Goal: Entertainment & Leisure: Consume media (video, audio)

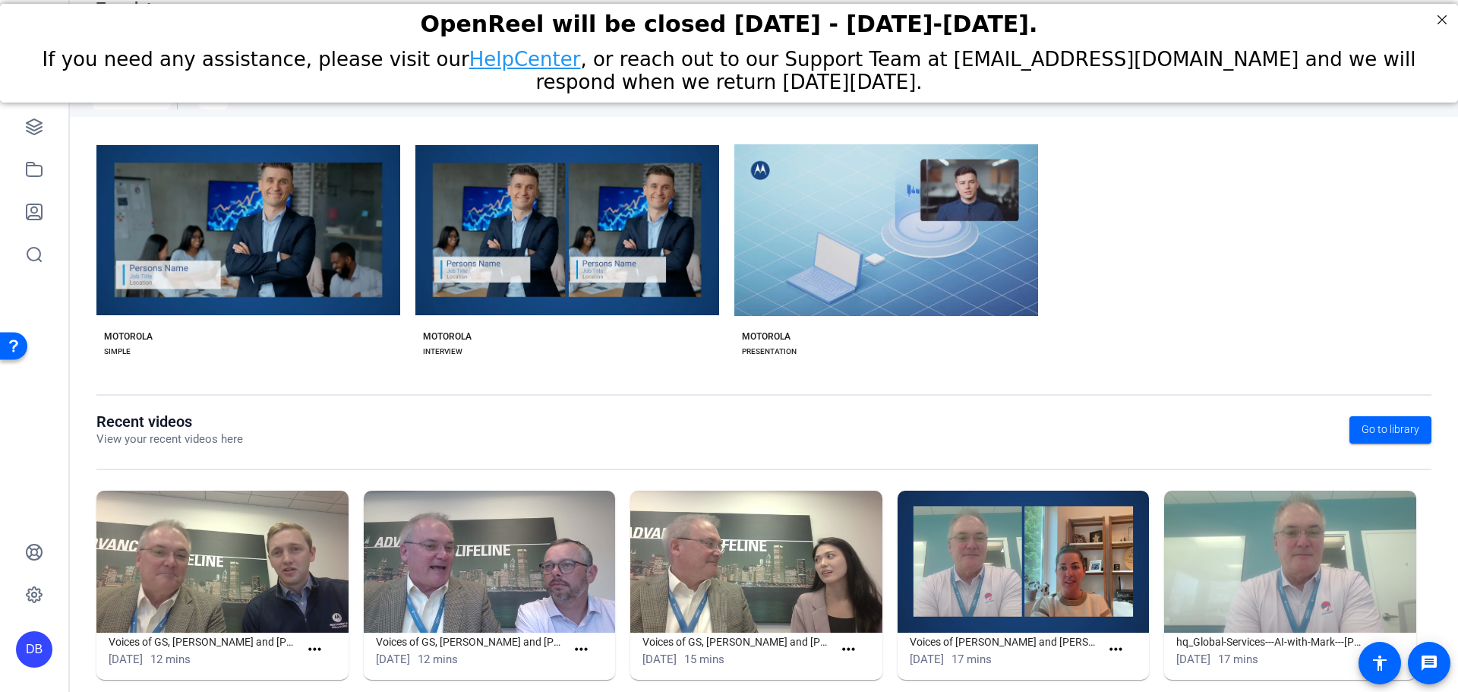
scroll to position [206, 0]
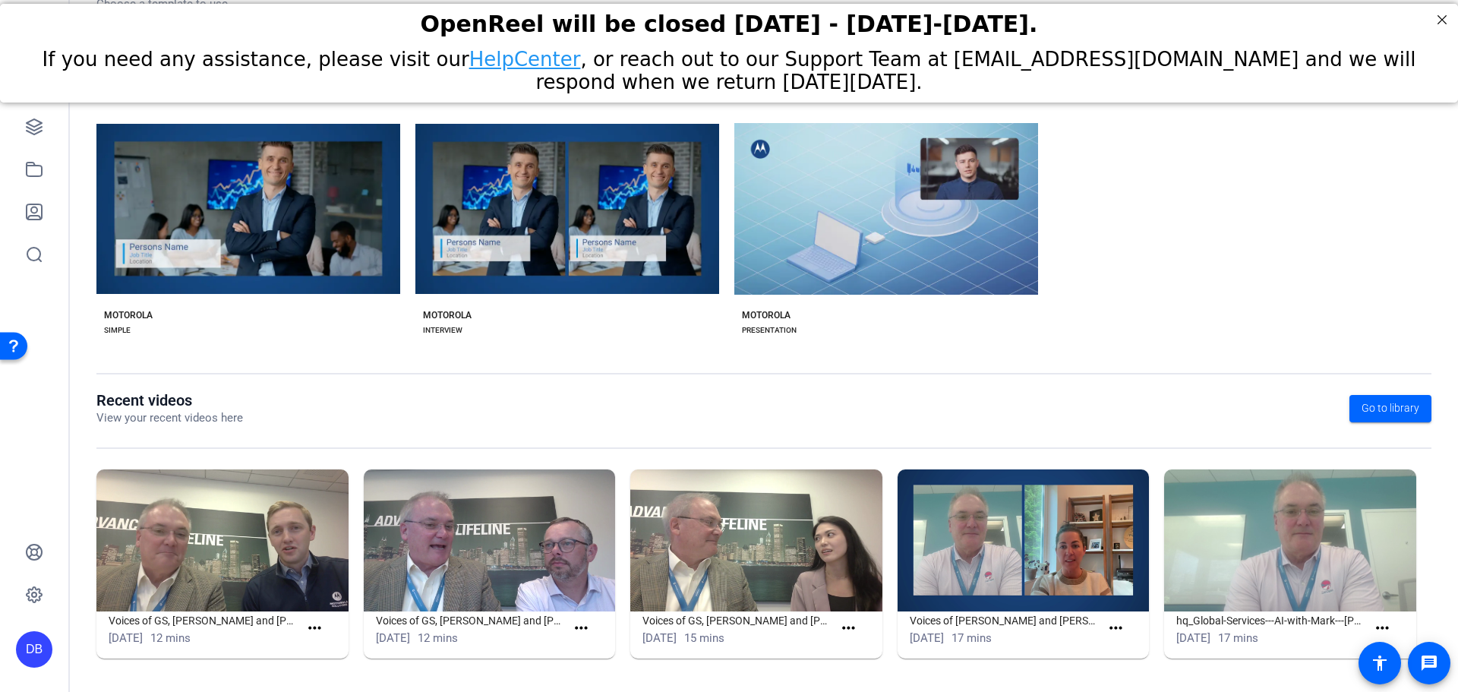
click at [267, 555] on img at bounding box center [222, 540] width 252 height 142
click at [235, 601] on img at bounding box center [222, 540] width 252 height 142
click at [208, 563] on img at bounding box center [222, 540] width 252 height 142
click at [207, 560] on img at bounding box center [222, 540] width 252 height 142
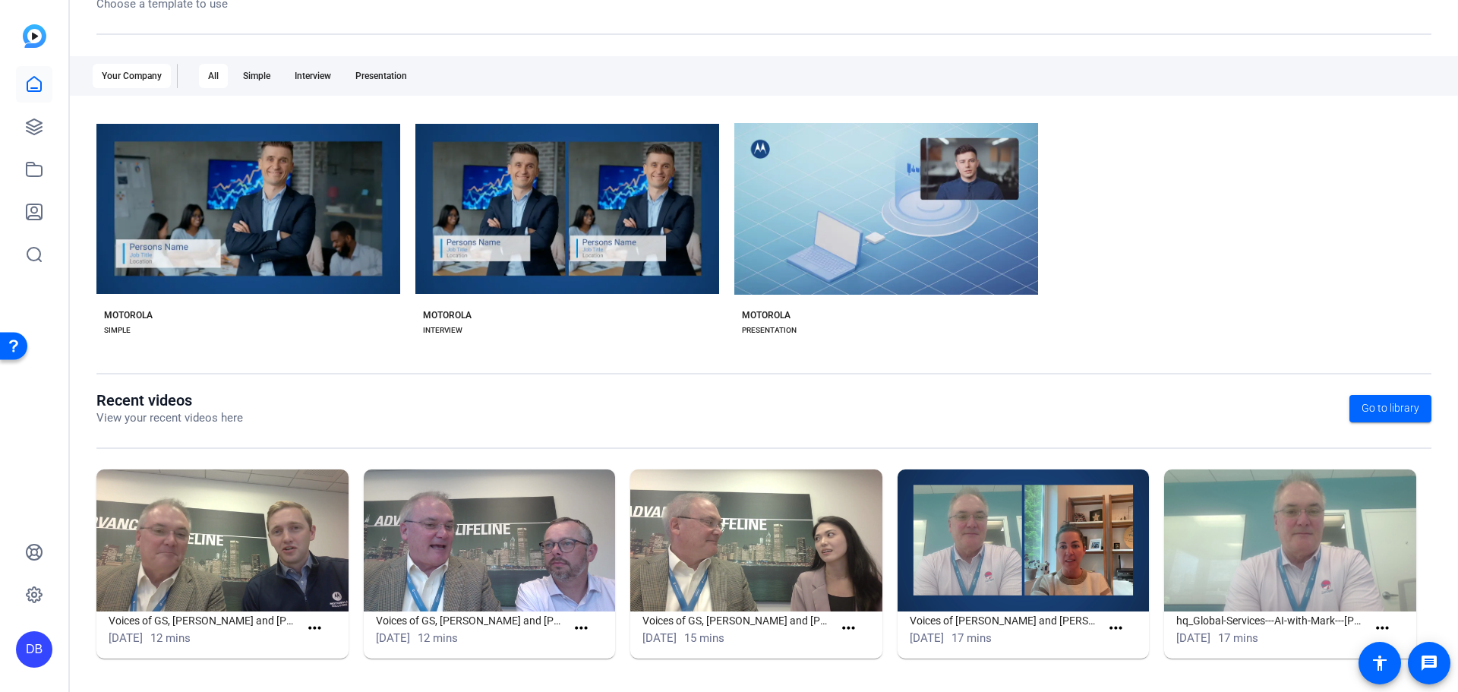
click at [256, 543] on img at bounding box center [222, 540] width 252 height 142
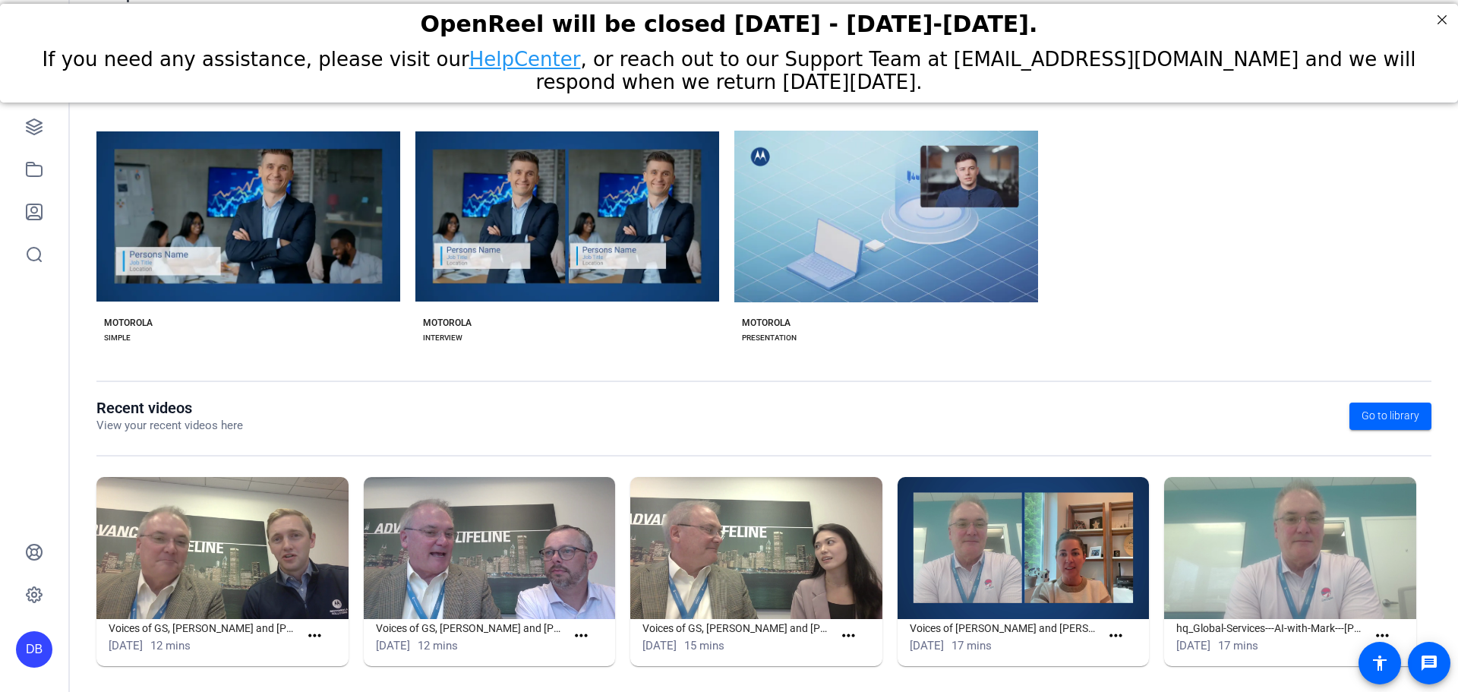
scroll to position [206, 0]
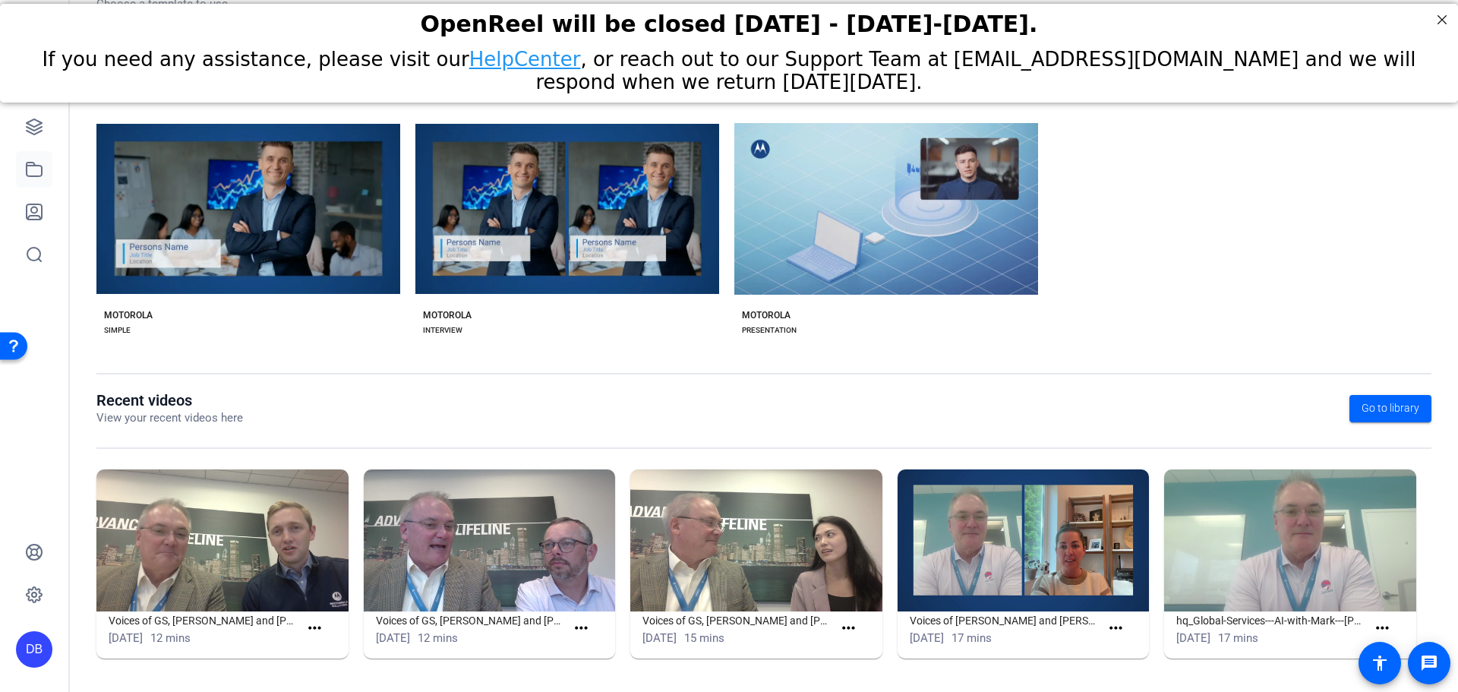
click at [29, 153] on link at bounding box center [34, 169] width 36 height 36
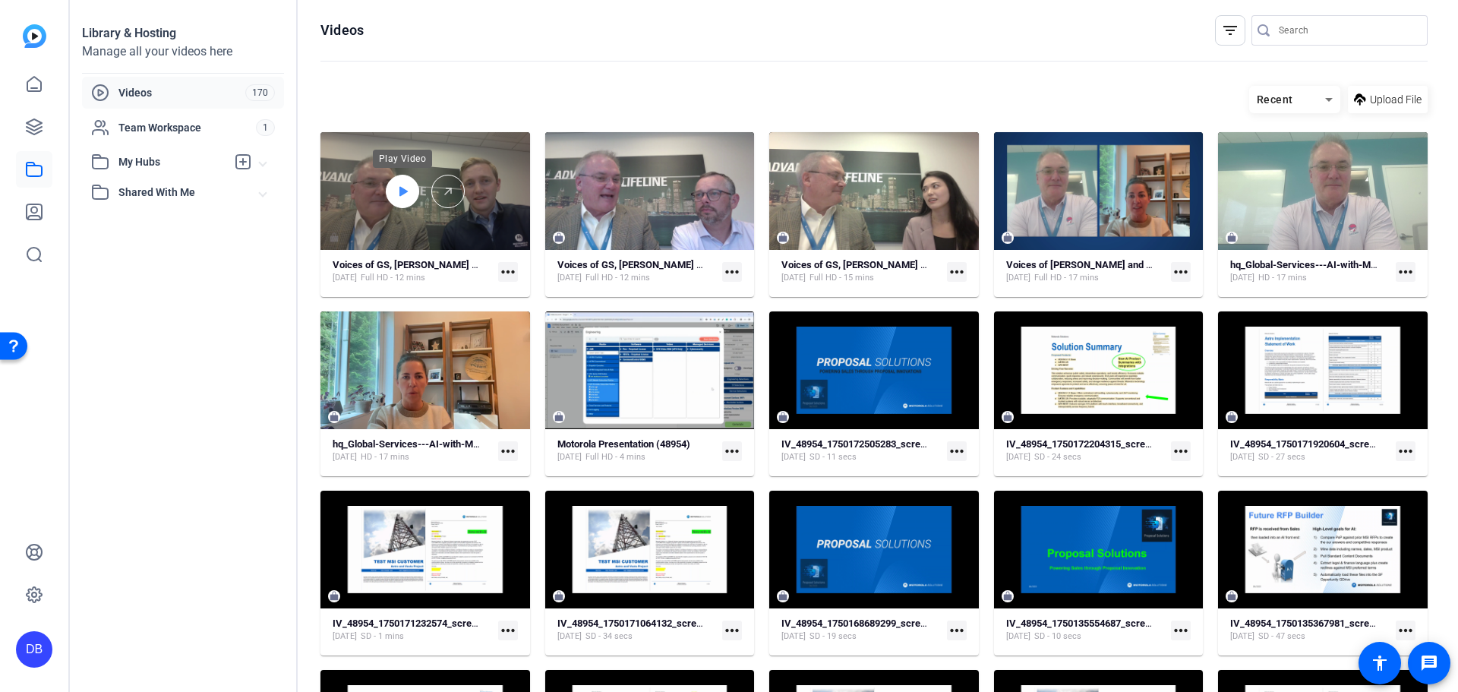
click at [399, 186] on icon at bounding box center [403, 191] width 8 height 10
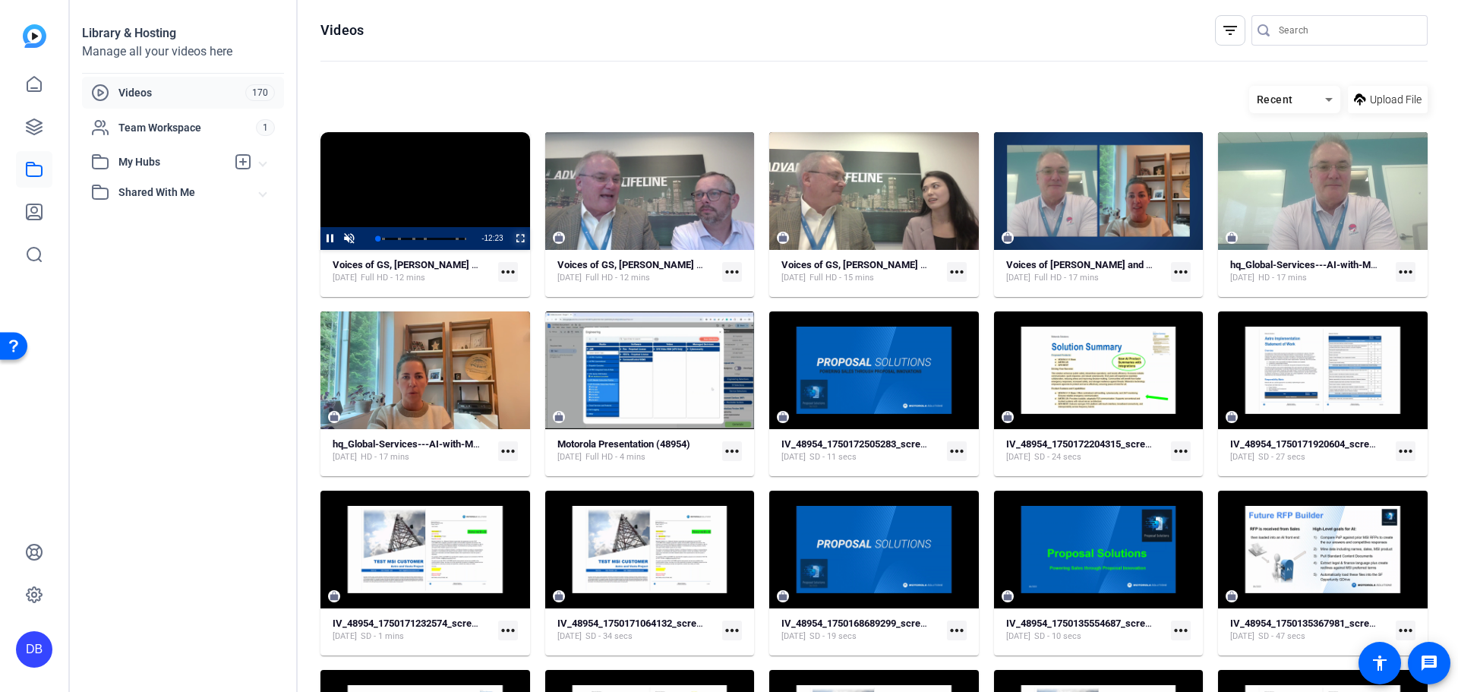
click at [511, 240] on span "Video Player" at bounding box center [511, 238] width 0 height 23
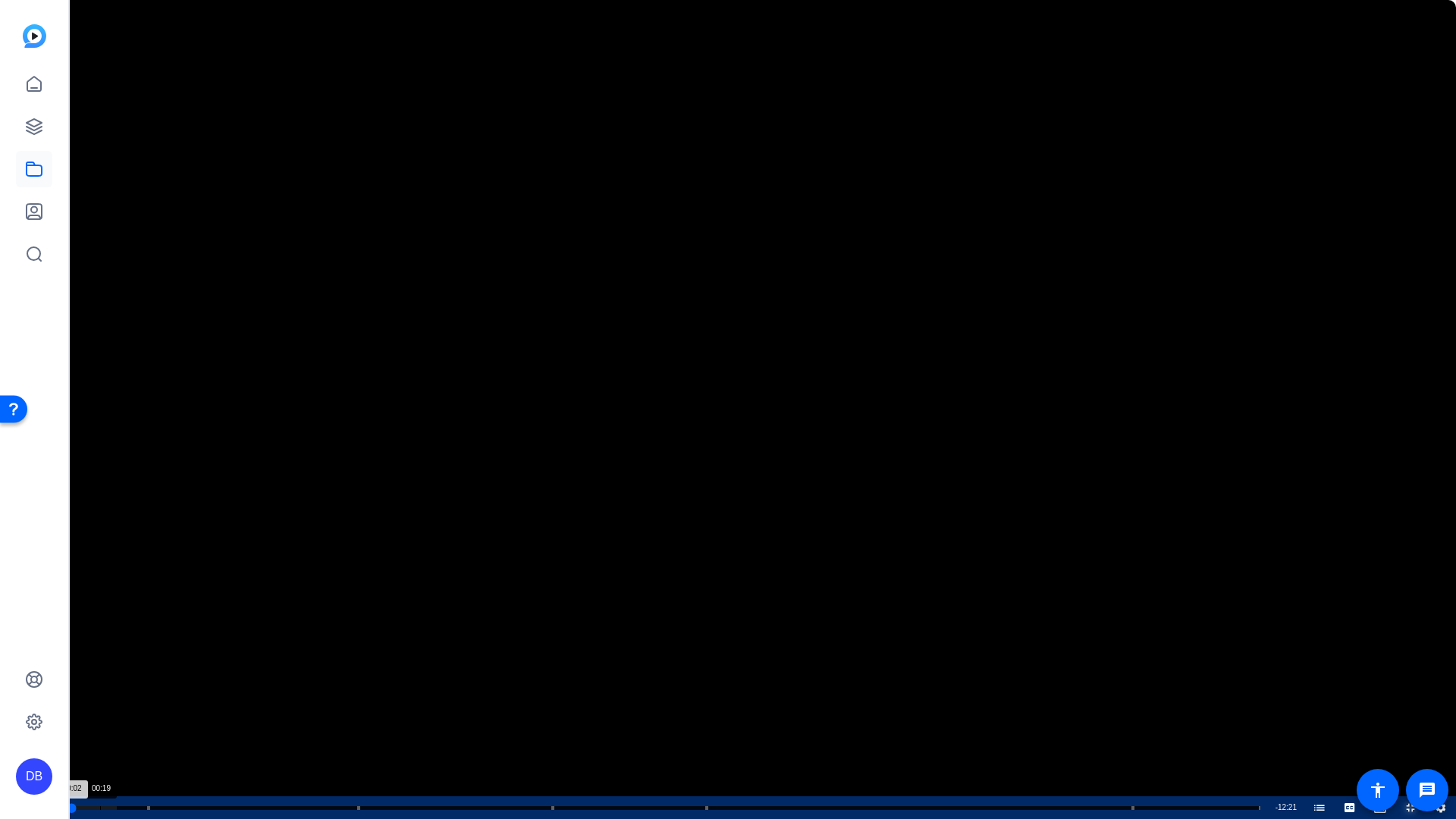
click at [100, 690] on div "Loaded : 4.08% 00:19 00:02 Voices of Global Services (00:00) Marissa Miller on …" at bounding box center [664, 807] width 1207 height 23
click at [128, 690] on div "Loaded : 12.26% 00:37 00:26 Voices of Global Services (00:00) Marissa Miller on…" at bounding box center [664, 807] width 1207 height 23
click at [0, 690] on span "Video Player" at bounding box center [0, 807] width 0 height 23
click at [1444, 690] on icon "Video Player" at bounding box center [1440, 808] width 9 height 10
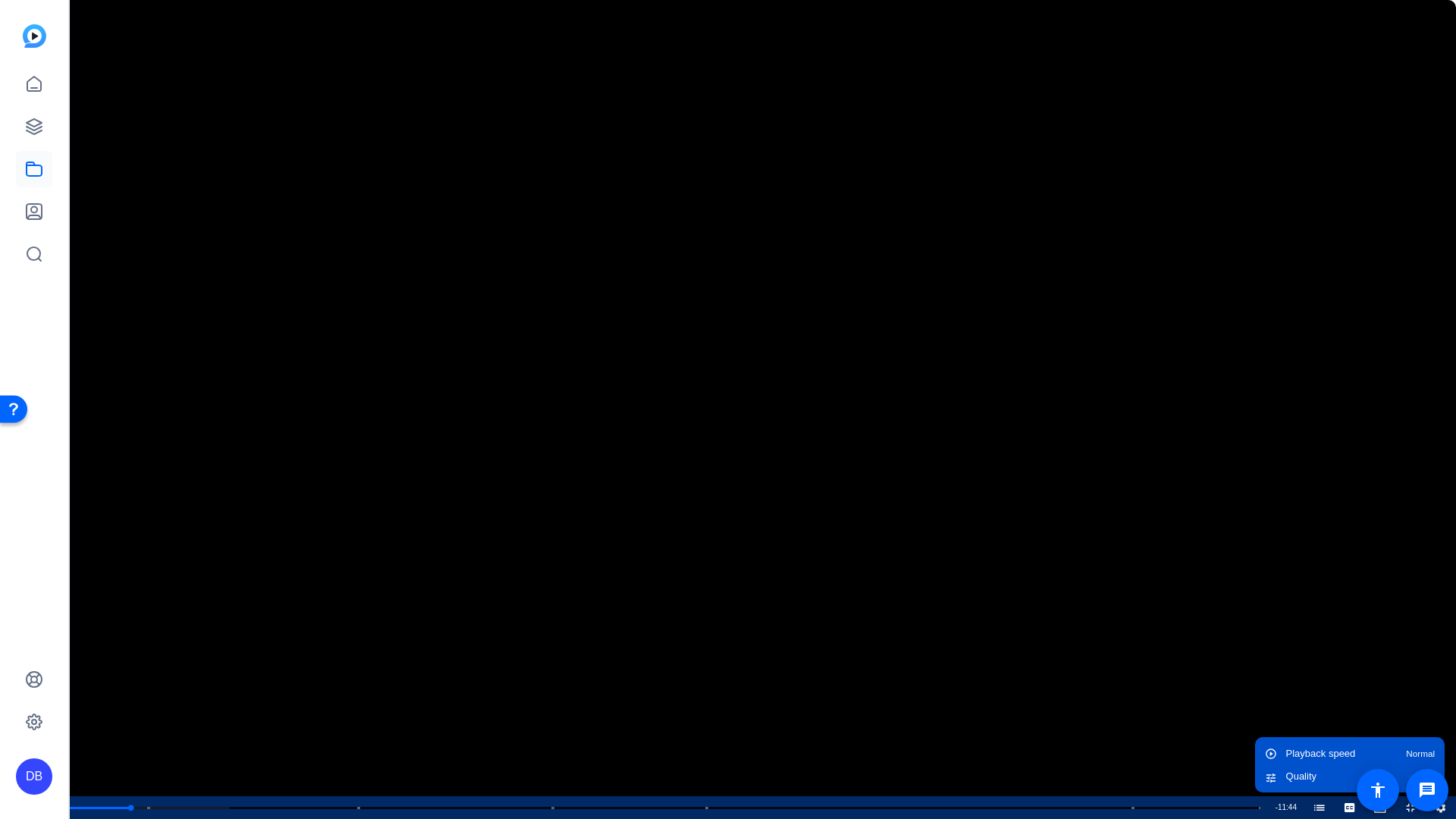
click at [1017, 79] on video "Video Player" at bounding box center [728, 410] width 1456 height 819
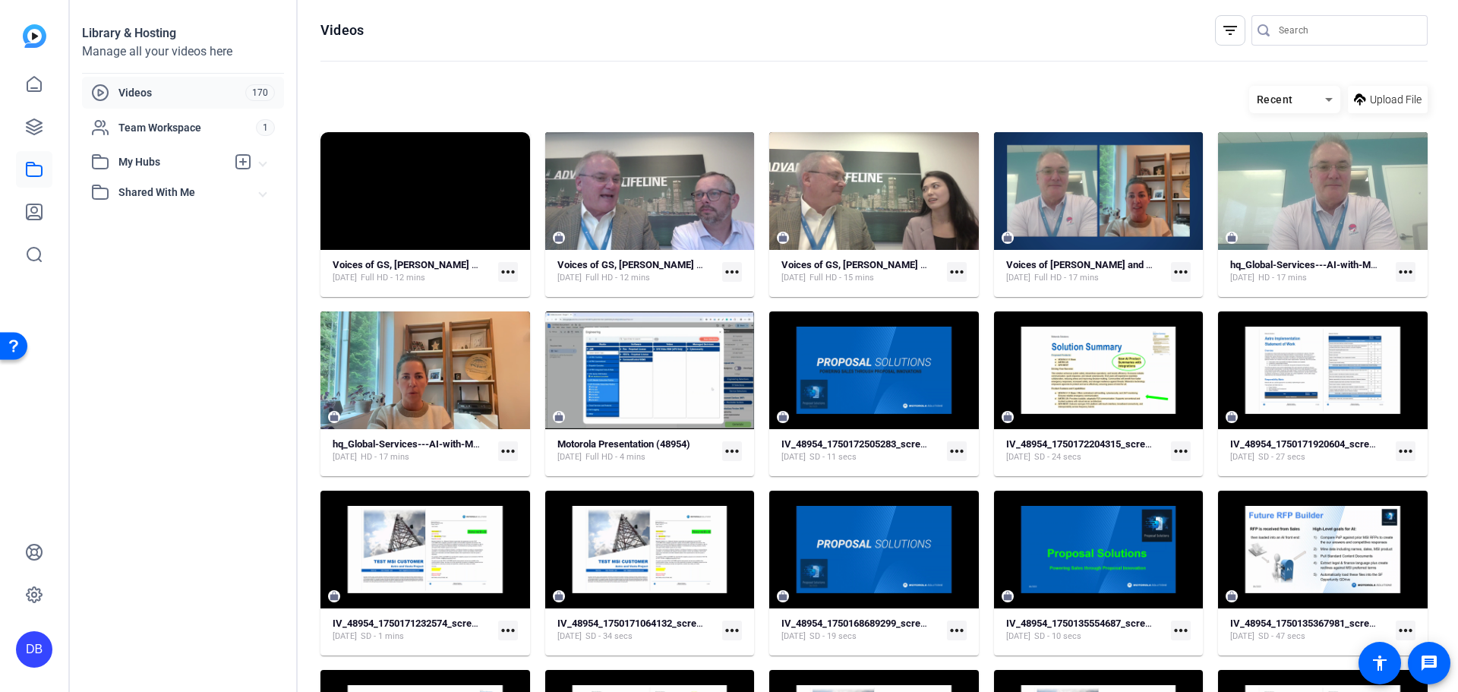
click at [502, 269] on mat-icon "more_horiz" at bounding box center [508, 272] width 20 height 20
click at [237, 299] on div at bounding box center [729, 346] width 1458 height 692
click at [500, 273] on mat-icon "more_horiz" at bounding box center [508, 272] width 20 height 20
click at [540, 288] on span "Edit in Creator" at bounding box center [542, 294] width 67 height 18
